Goal: Task Accomplishment & Management: Use online tool/utility

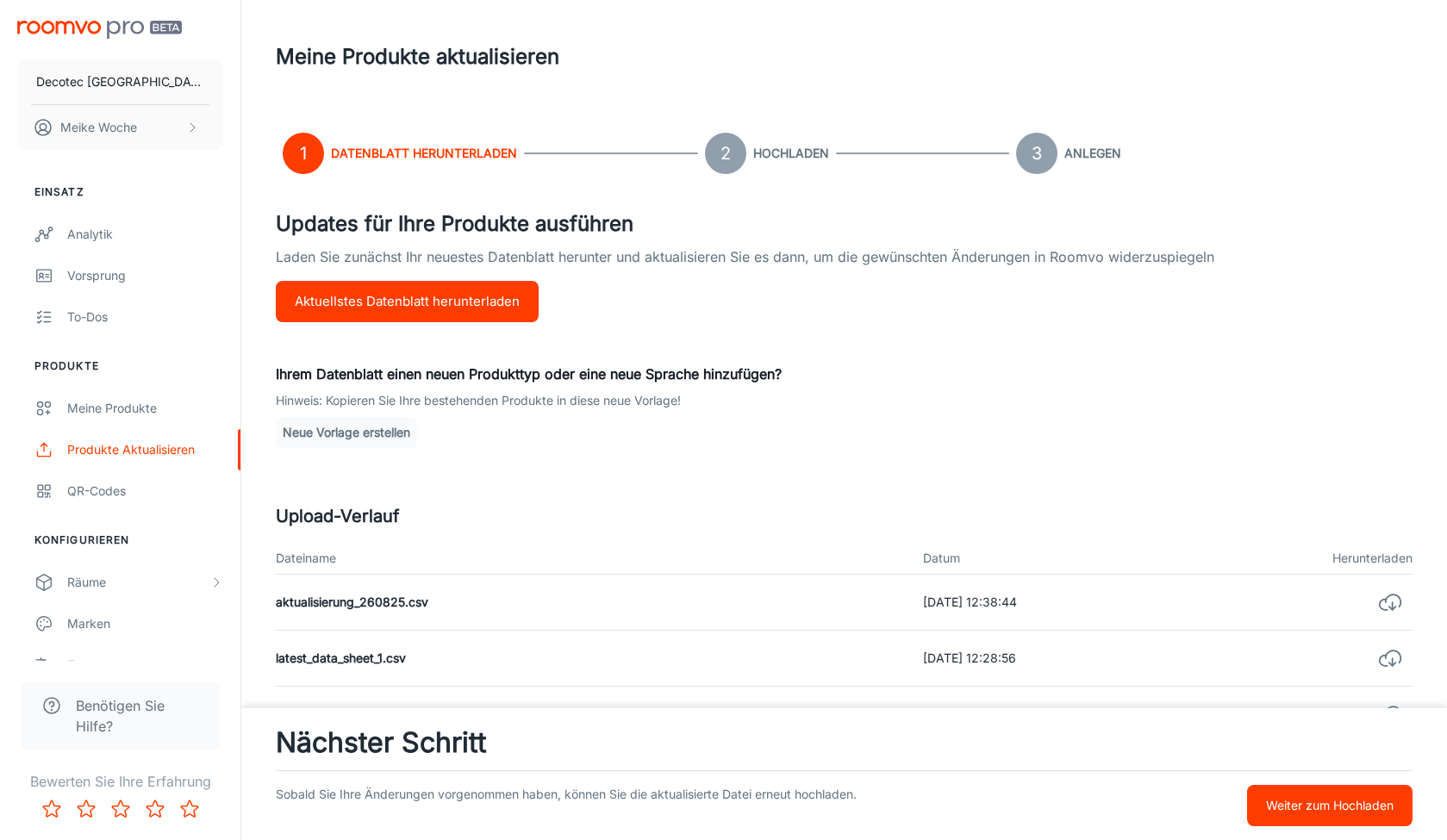
click at [1300, 811] on p "Weiter zum Hochladen" at bounding box center [1329, 805] width 127 height 19
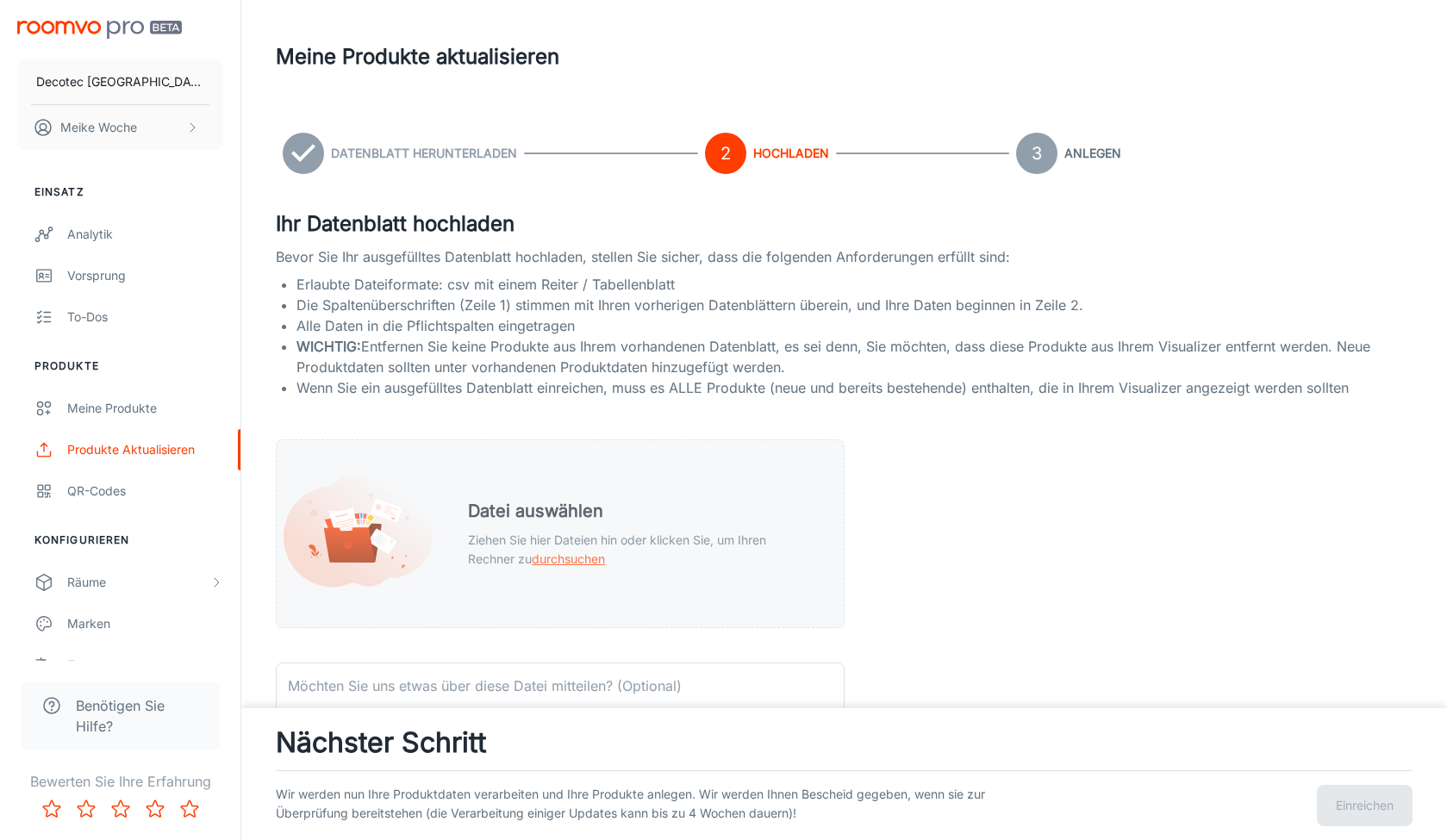
click at [781, 514] on h5 "Datei auswählen" at bounding box center [641, 511] width 347 height 25
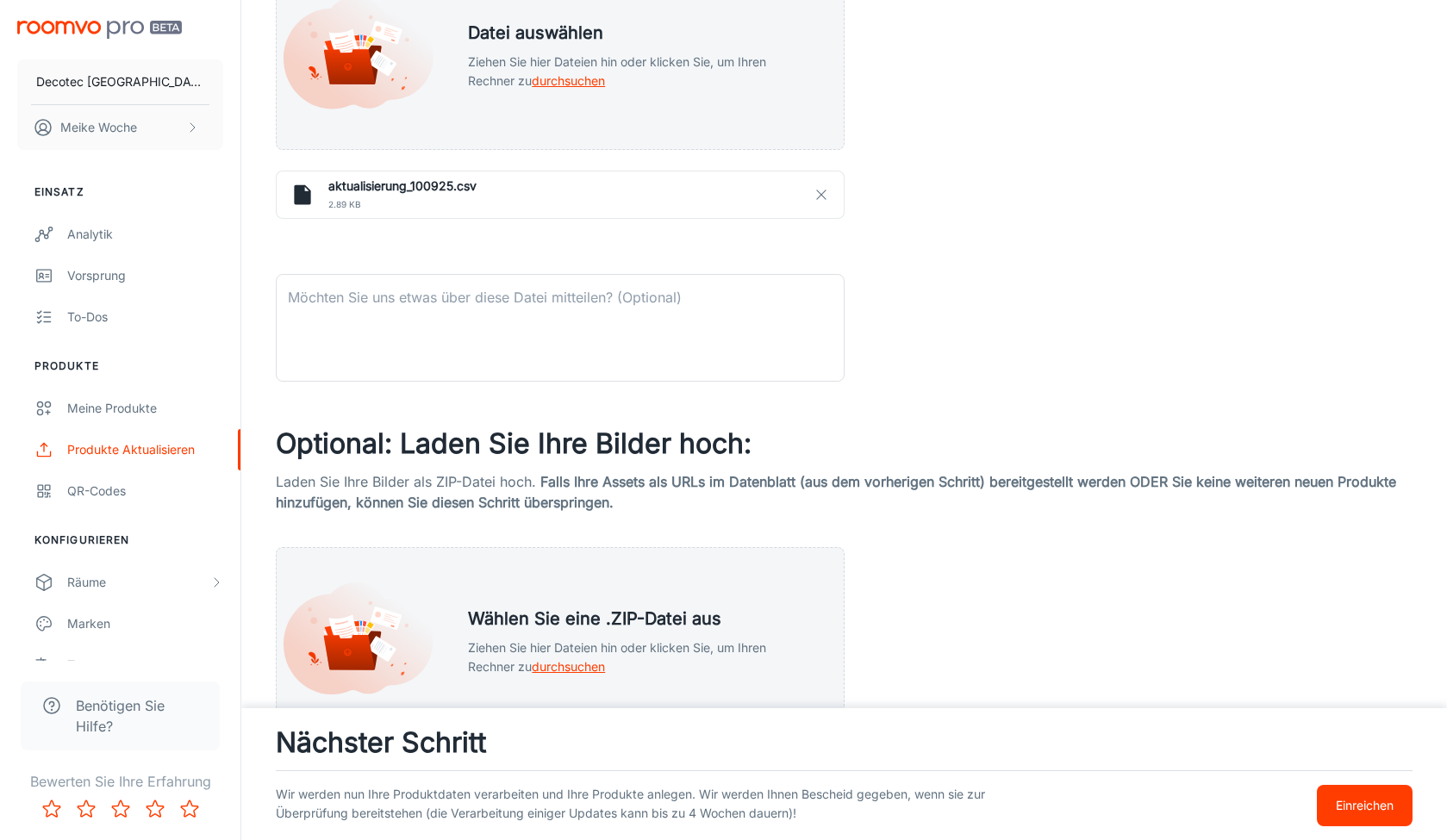
scroll to position [480, 0]
click at [1345, 822] on button "Einreichen" at bounding box center [1365, 806] width 96 height 41
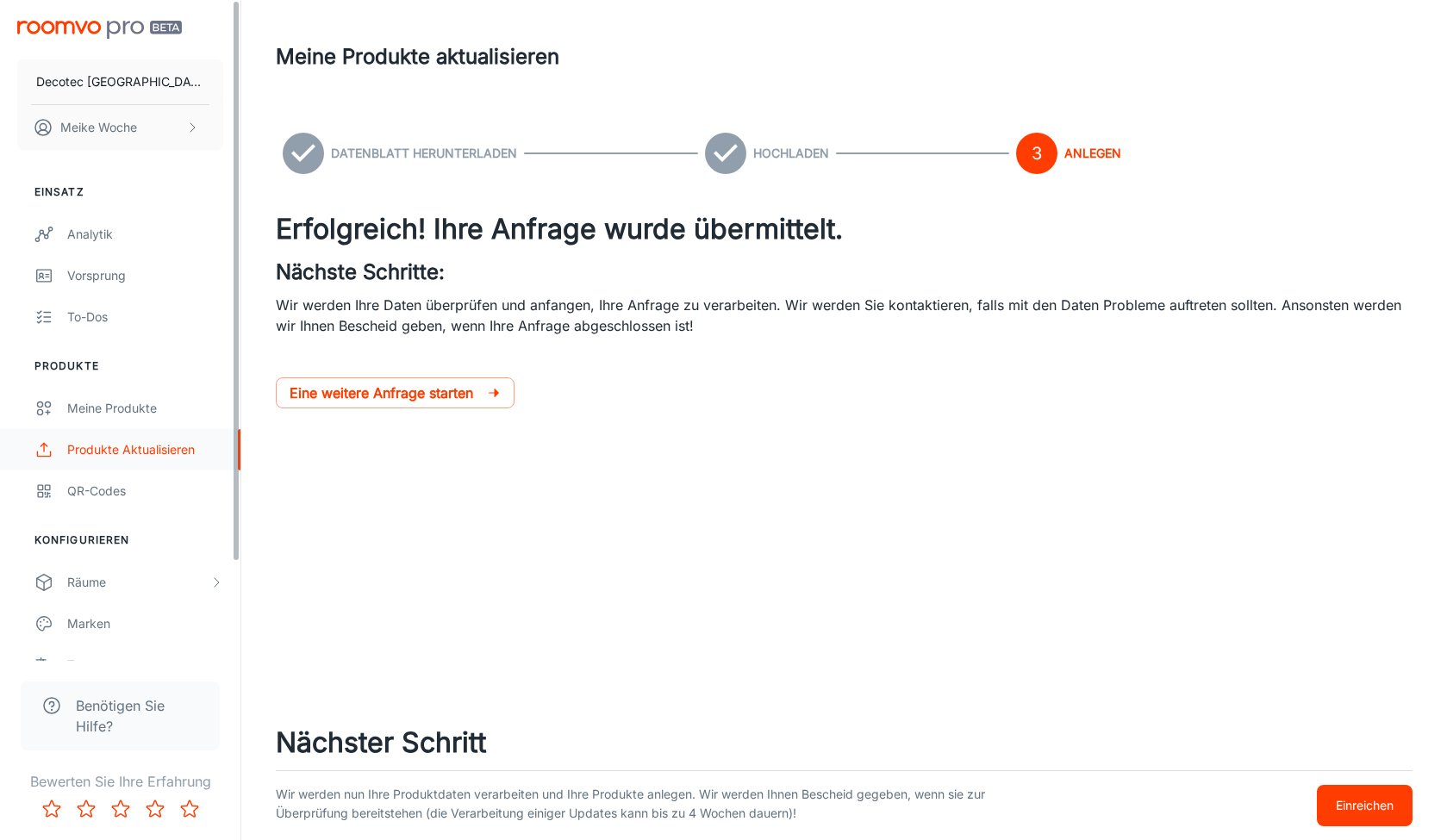
click at [96, 452] on div "Produkte aktualisieren" at bounding box center [145, 449] width 156 height 19
click at [302, 156] on icon at bounding box center [303, 153] width 41 height 41
click at [113, 411] on div "Meine Produkte" at bounding box center [145, 408] width 156 height 19
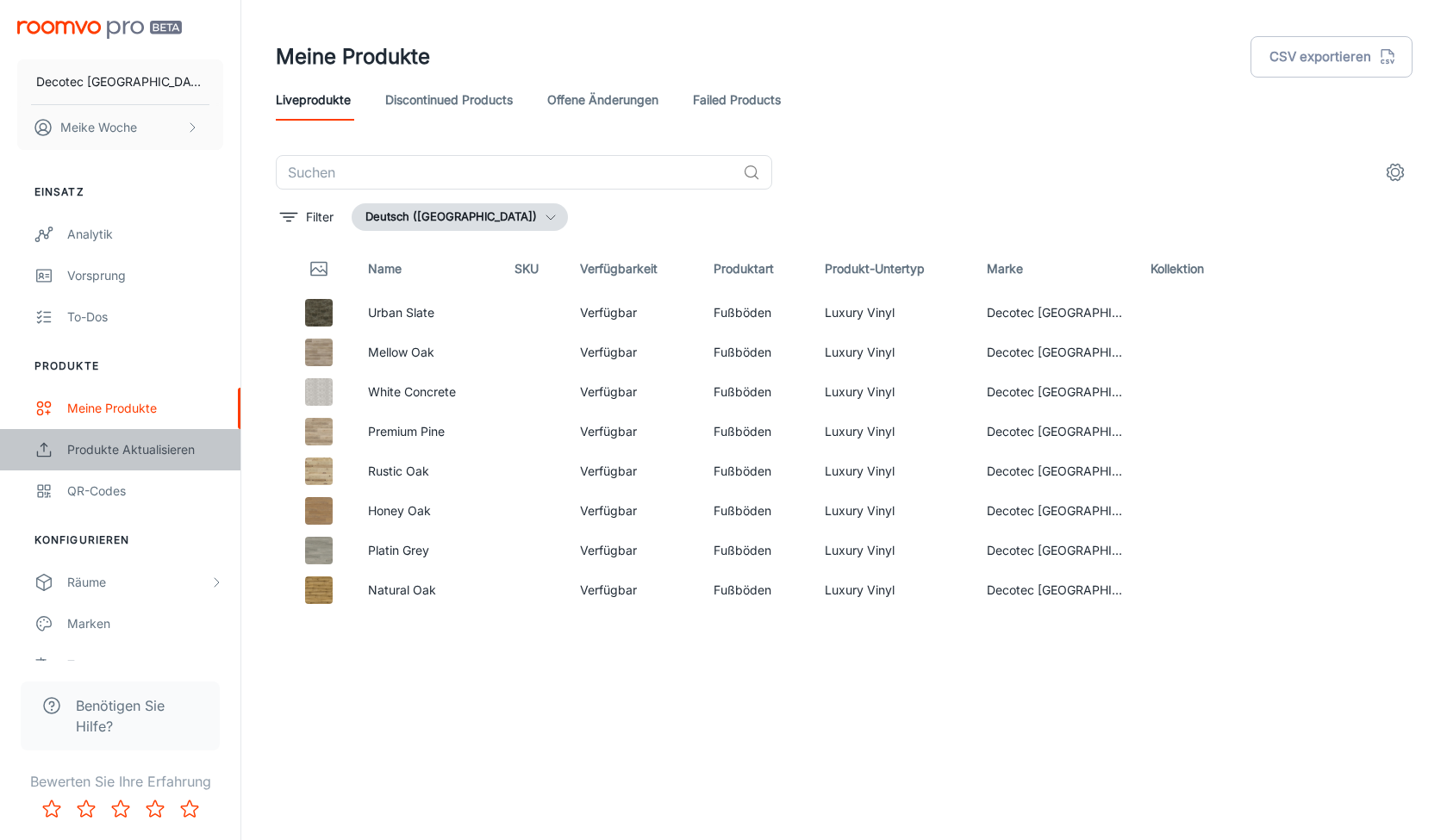
click at [89, 443] on div "Produkte aktualisieren" at bounding box center [145, 449] width 156 height 19
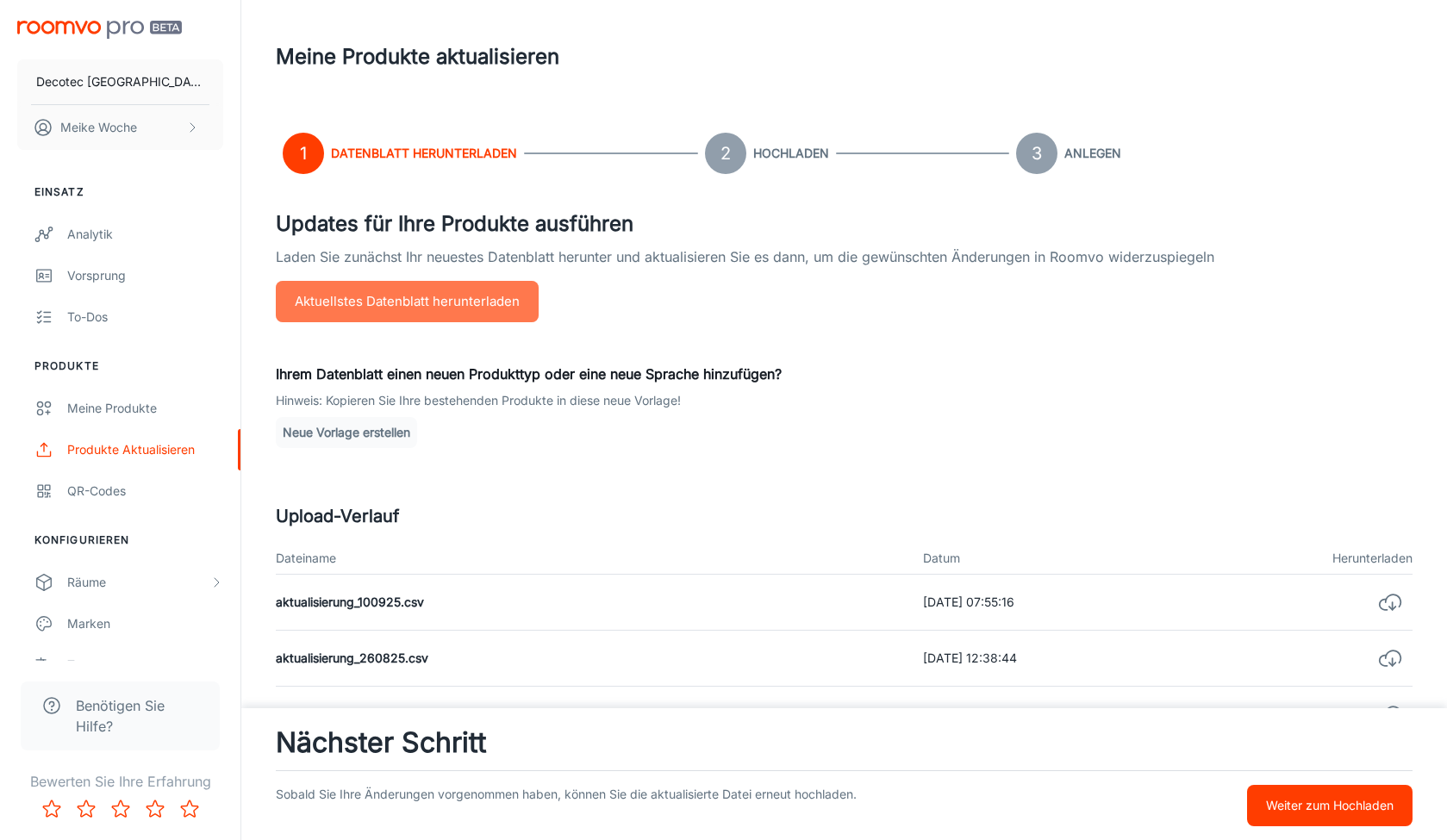
click at [469, 308] on button "Aktuellstes Datenblatt herunterladen" at bounding box center [407, 302] width 263 height 41
